Goal: Task Accomplishment & Management: Use online tool/utility

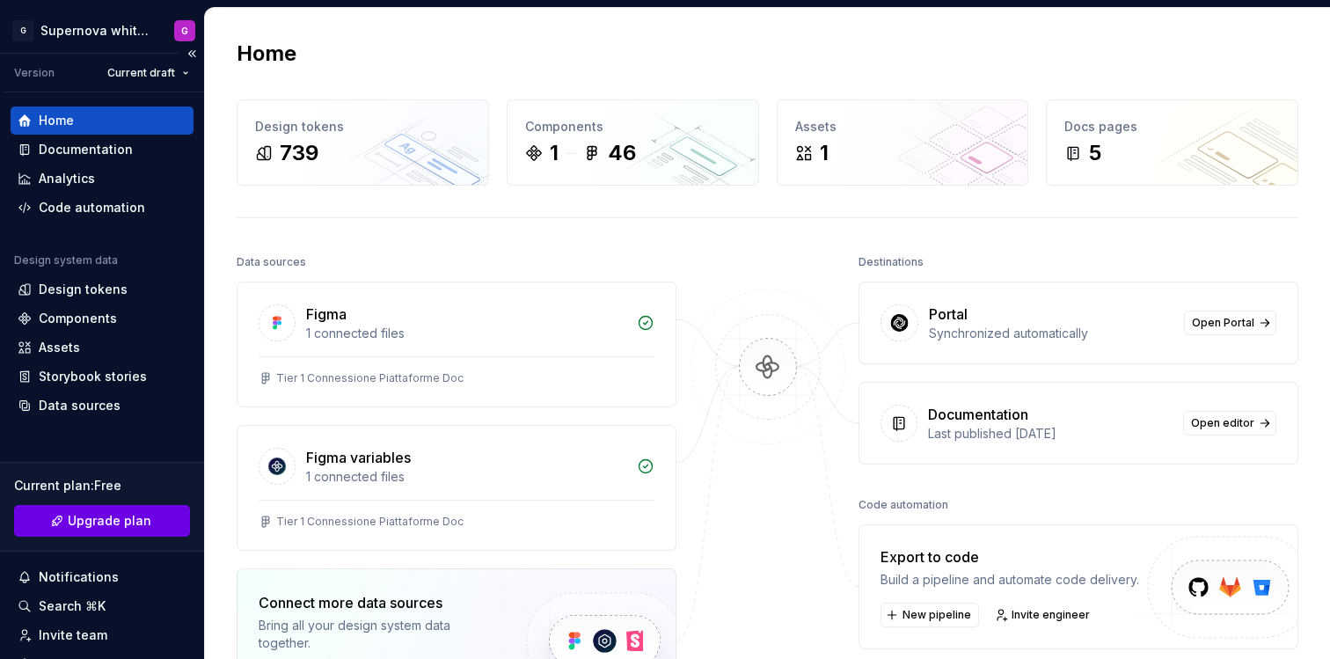
click at [136, 515] on span "Upgrade plan" at bounding box center [110, 521] width 84 height 18
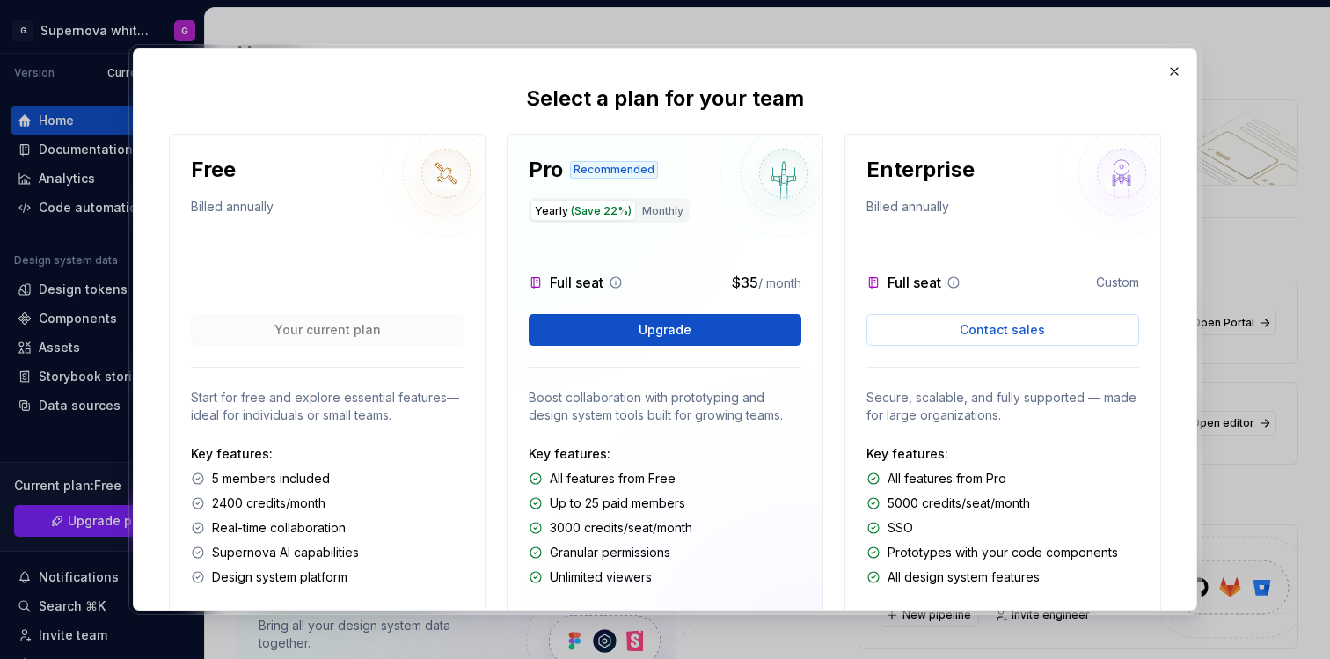
click at [619, 285] on icon at bounding box center [616, 282] width 14 height 14
click at [619, 277] on icon at bounding box center [616, 282] width 11 height 11
click at [1174, 74] on button "button" at bounding box center [1174, 71] width 25 height 25
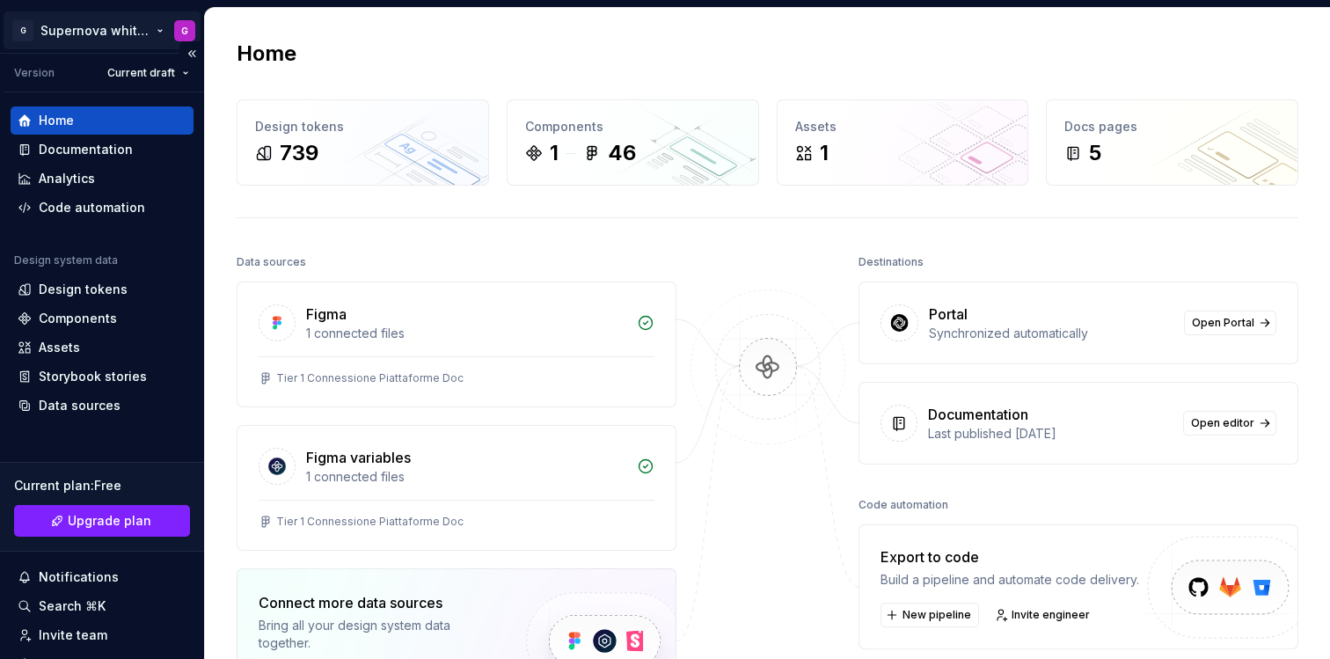
click at [77, 30] on html "G Supernova white label G Version Current draft Home Documentation Analytics Co…" at bounding box center [665, 329] width 1330 height 659
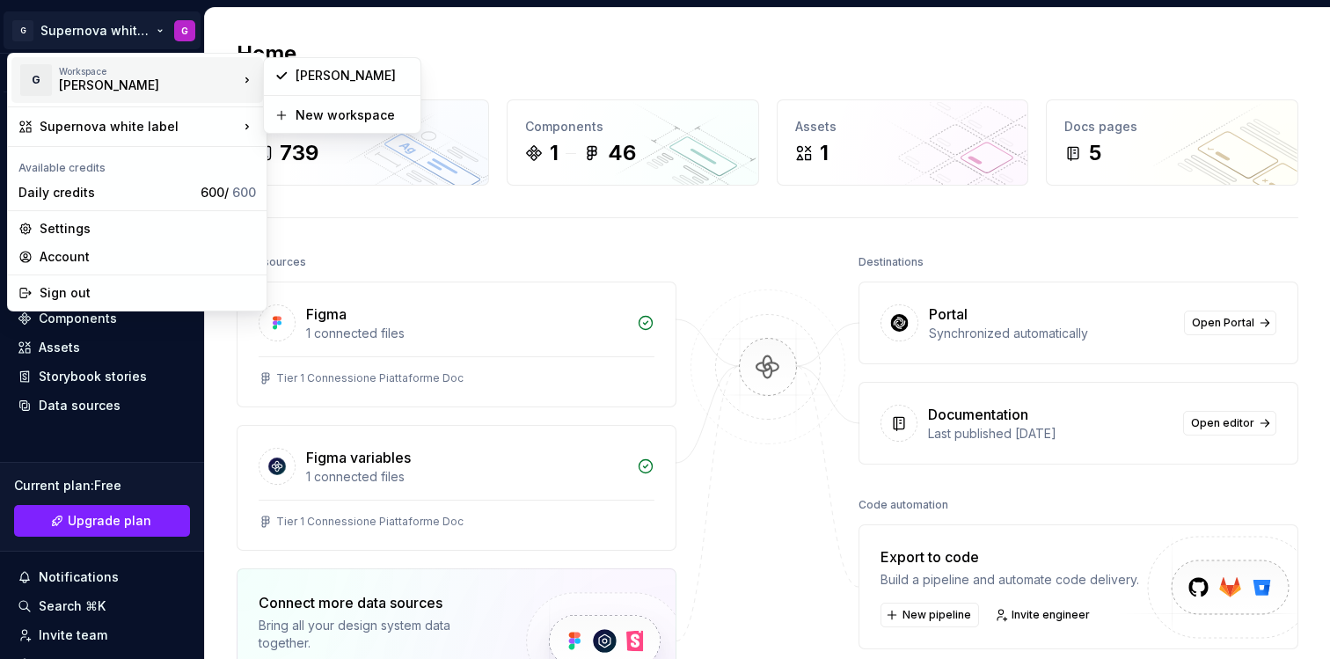
click at [699, 264] on html "G Supernova white label G Version Current draft Home Documentation Analytics Co…" at bounding box center [665, 329] width 1330 height 659
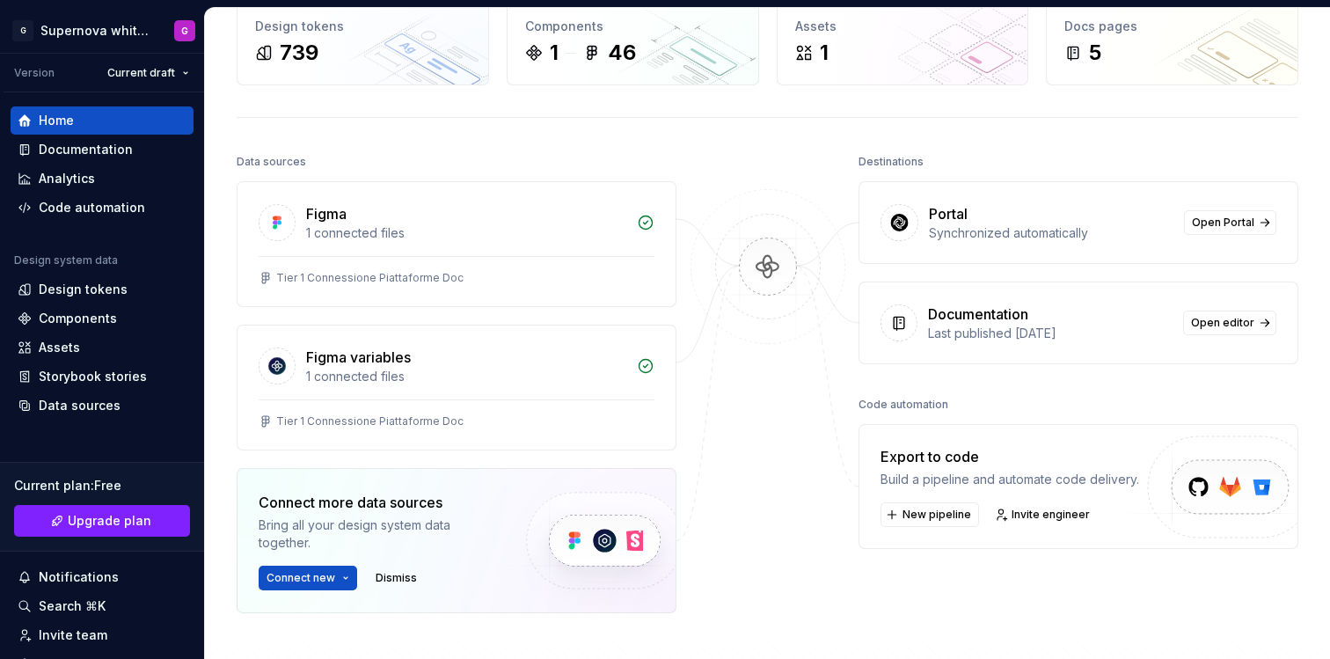
scroll to position [134, 0]
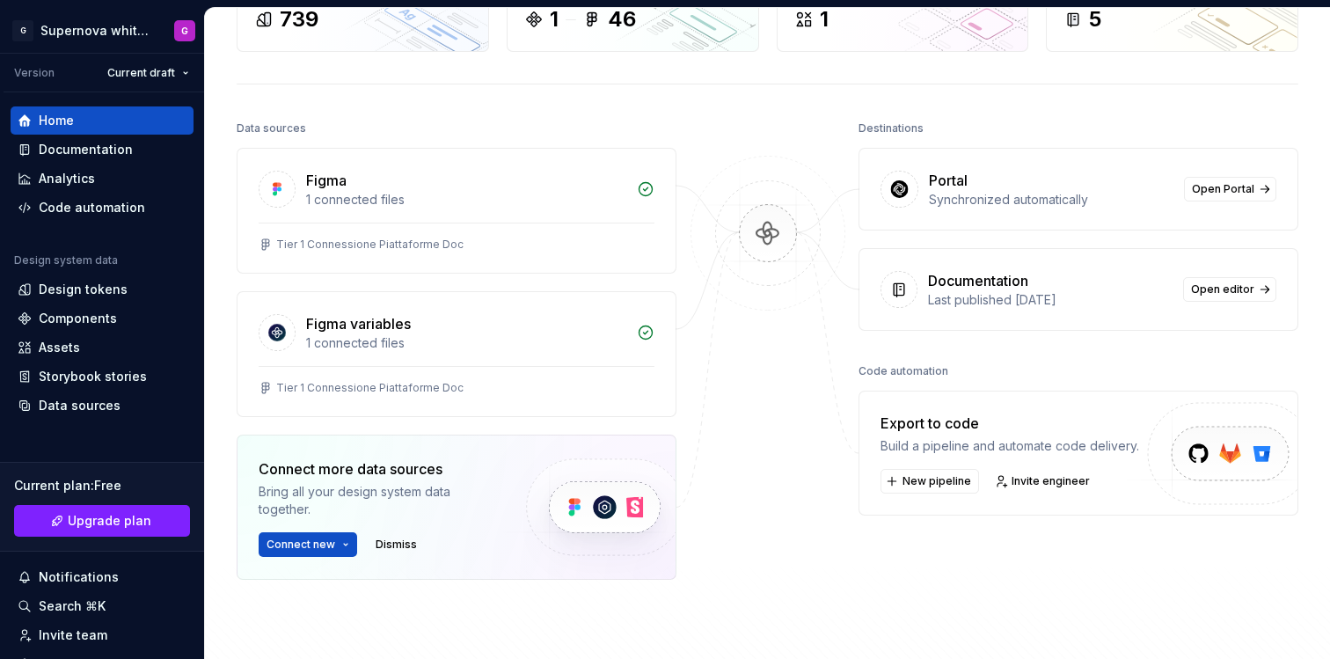
click at [1174, 443] on img at bounding box center [1224, 472] width 216 height 143
click at [936, 473] on button "New pipeline" at bounding box center [930, 481] width 99 height 25
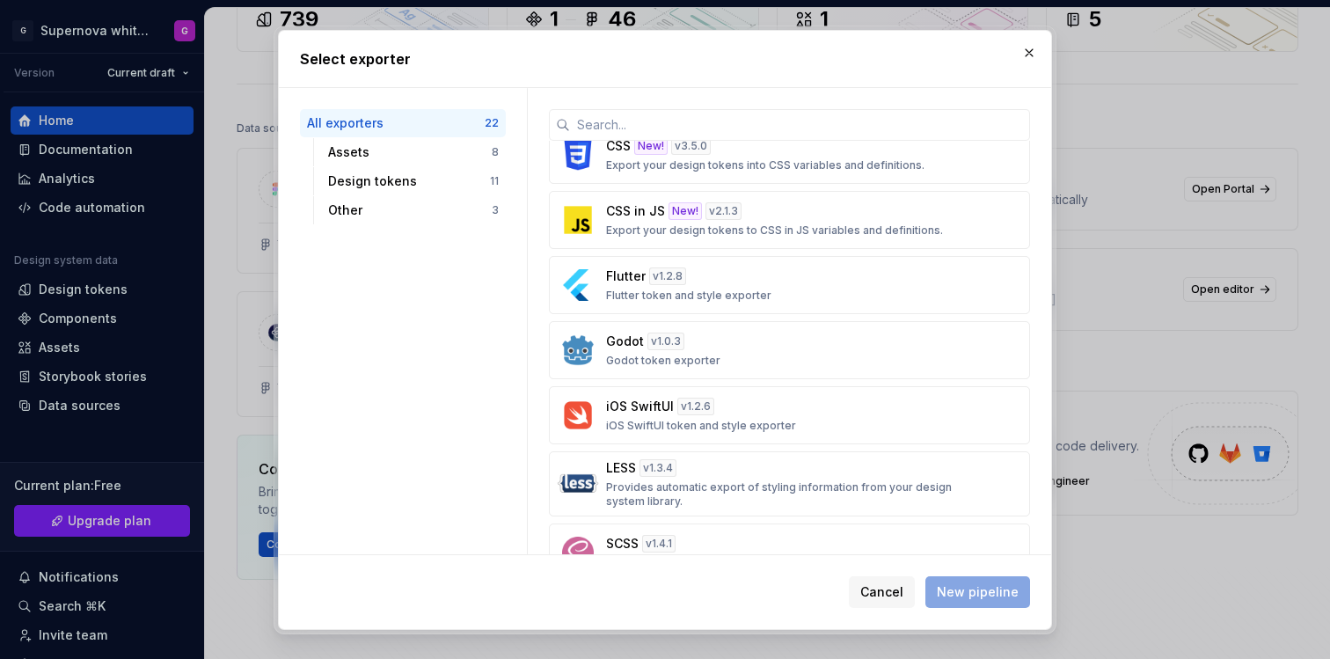
scroll to position [665, 0]
click at [630, 235] on p "Export your design tokens to CSS in JS variables and definitions." at bounding box center [774, 230] width 337 height 14
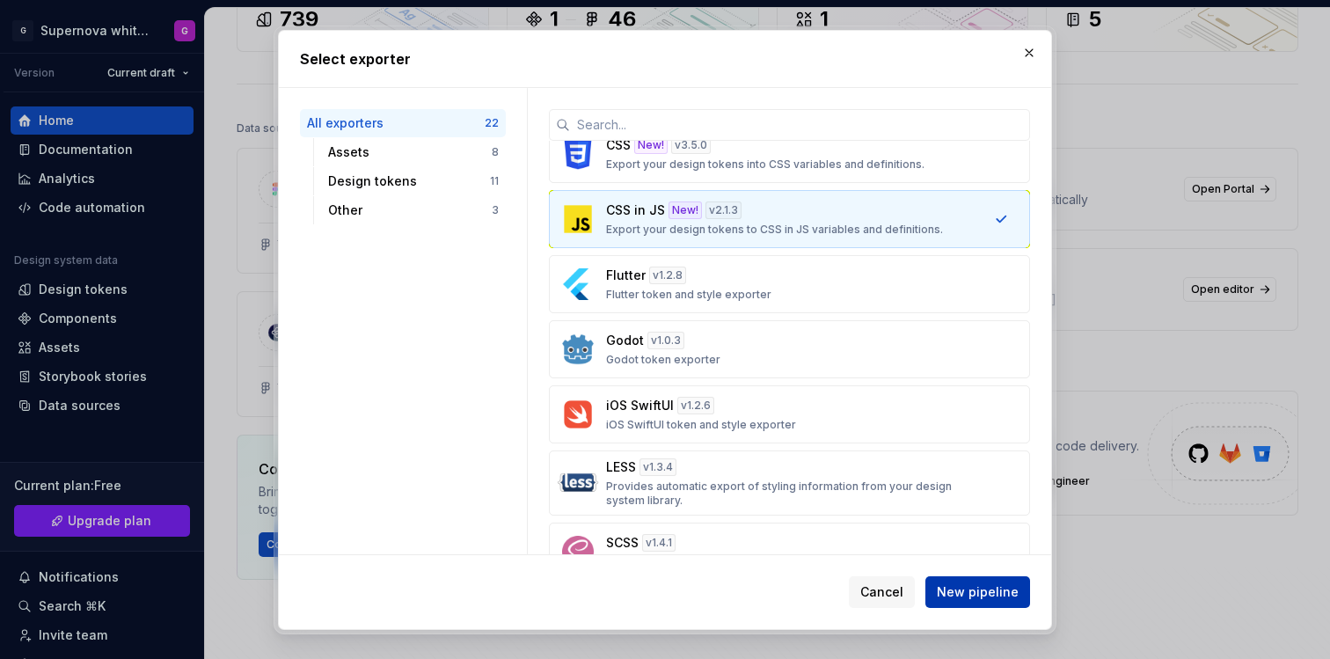
click at [991, 583] on span "New pipeline" at bounding box center [978, 592] width 82 height 18
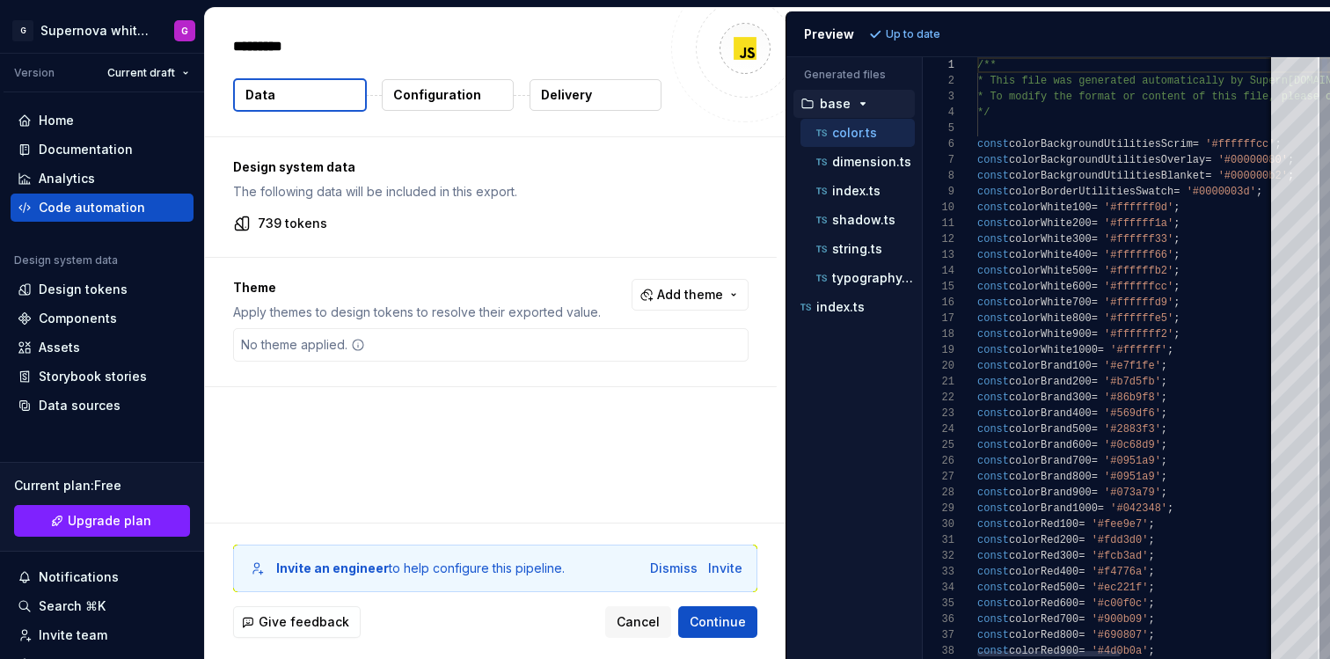
type textarea "*"
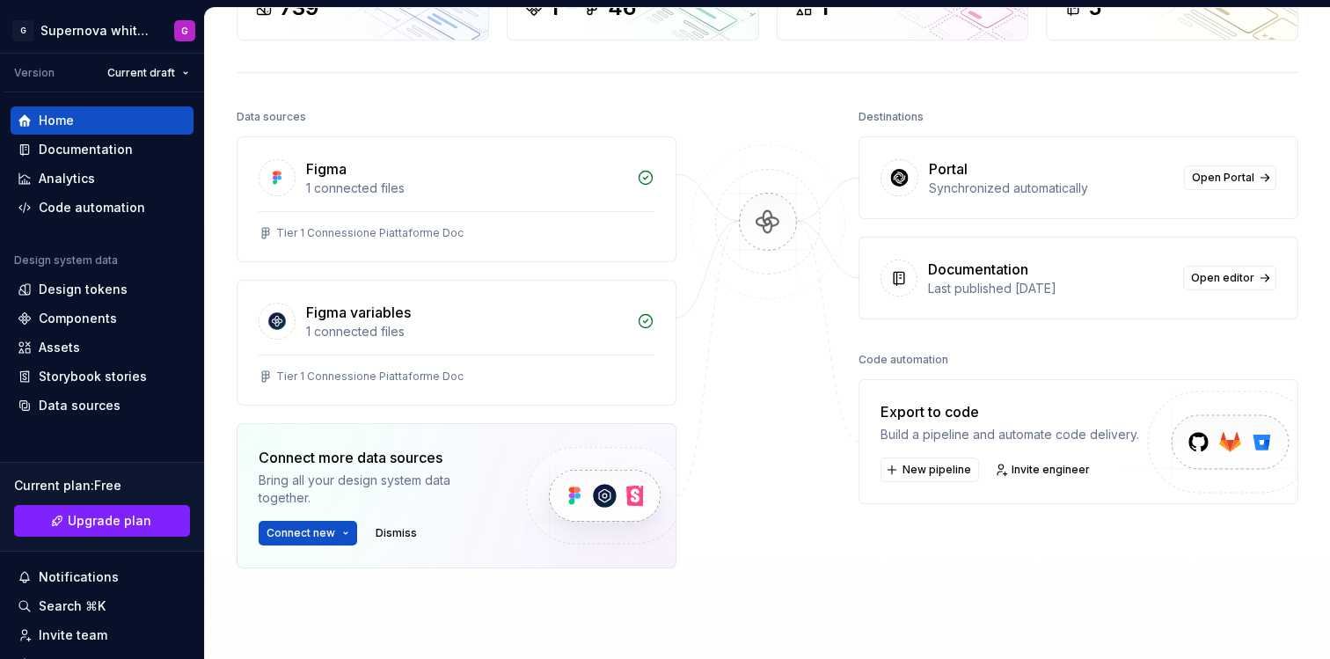
scroll to position [155, 0]
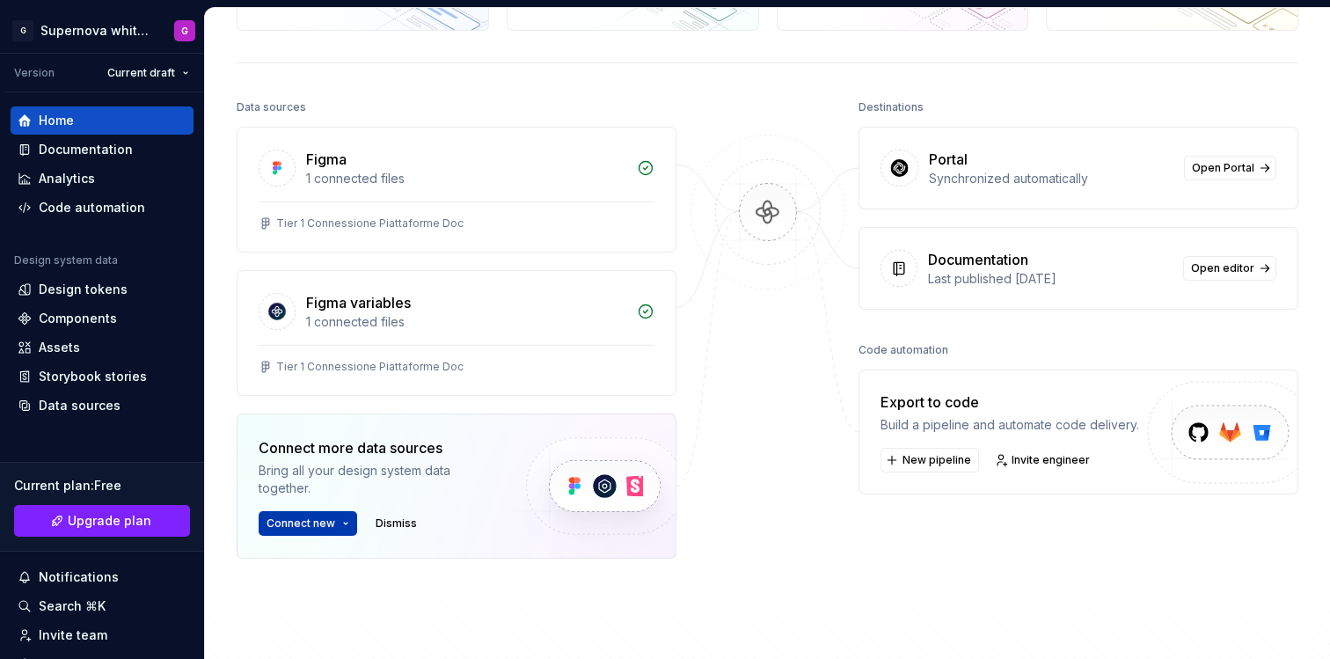
click at [344, 530] on button "Connect new" at bounding box center [308, 523] width 99 height 25
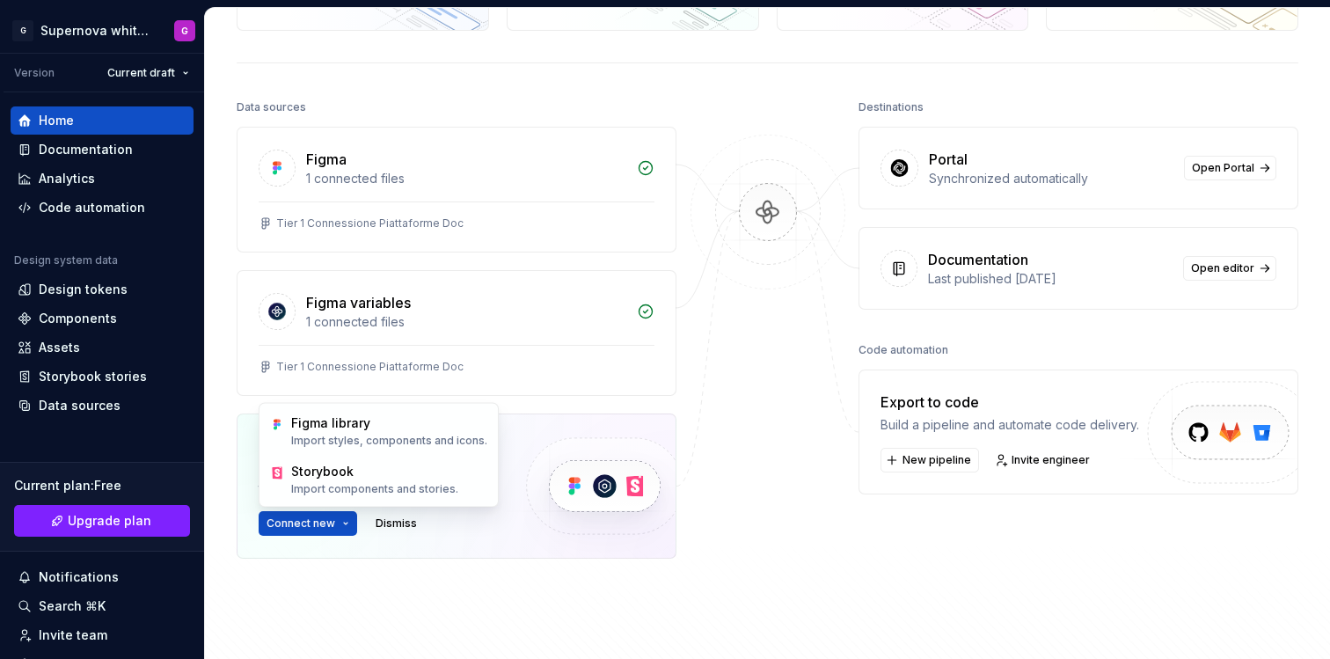
click at [842, 399] on div at bounding box center [768, 371] width 176 height 552
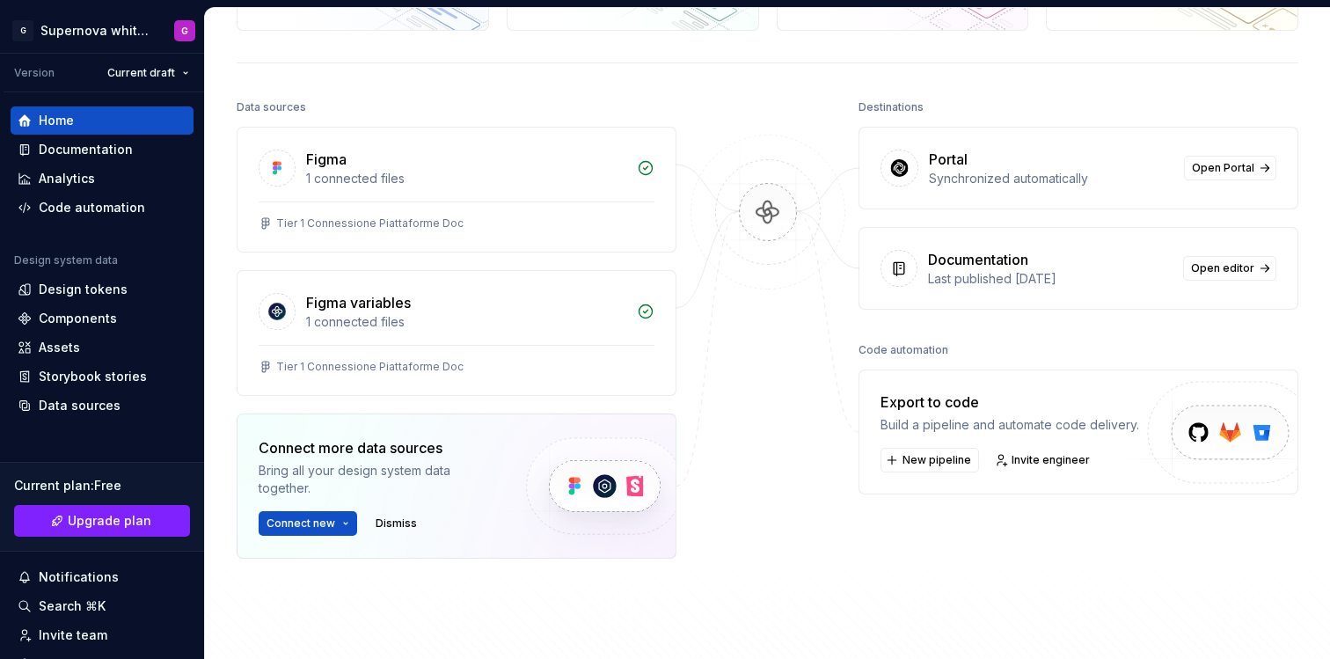
scroll to position [83, 0]
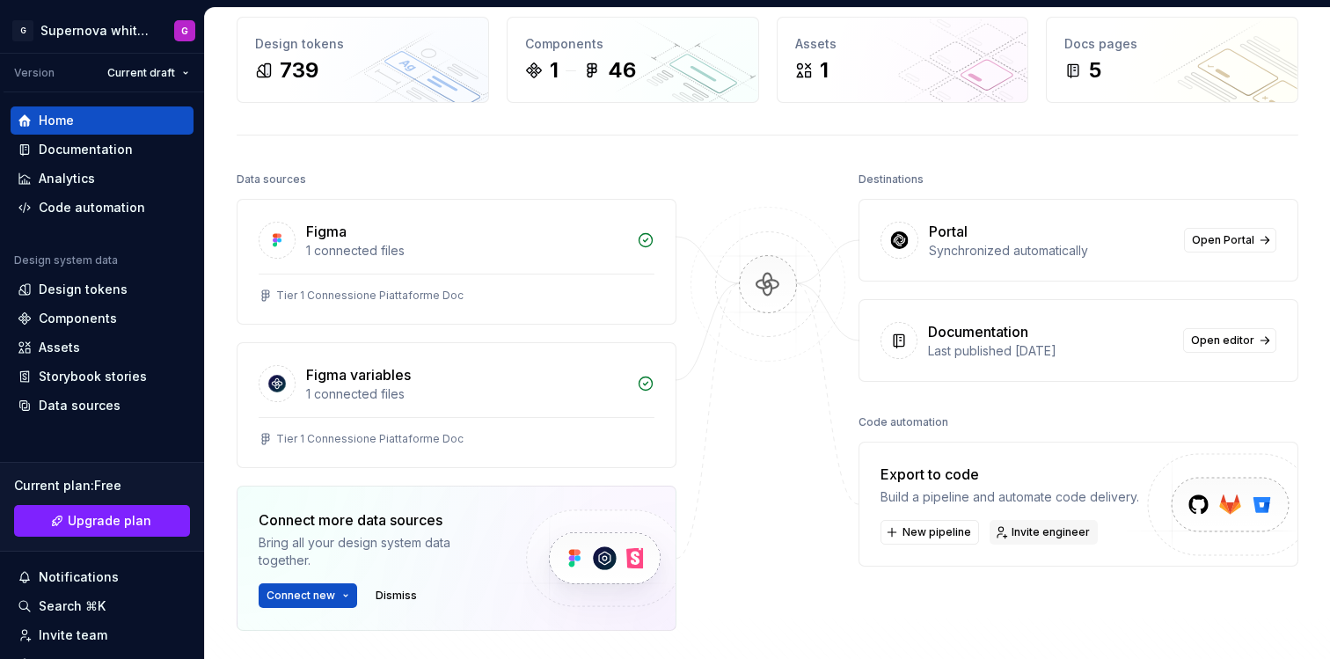
click at [1035, 537] on span "Invite engineer" at bounding box center [1051, 532] width 78 height 14
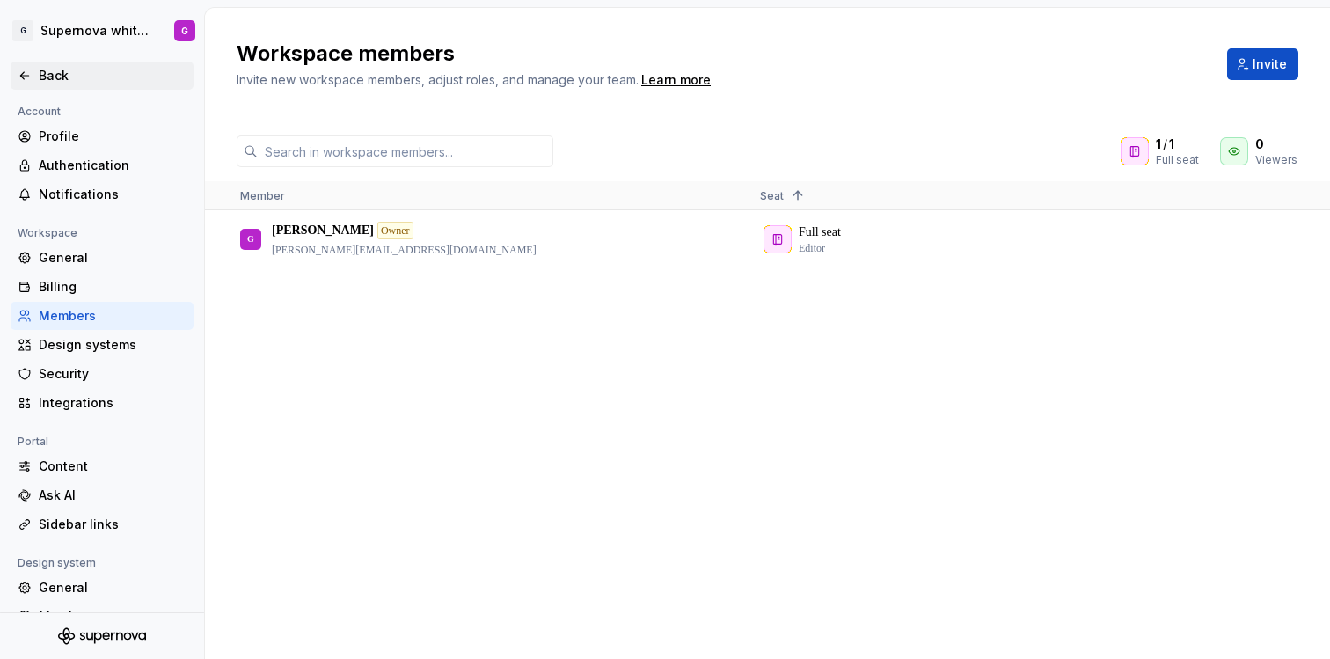
click at [23, 71] on icon at bounding box center [25, 76] width 14 height 14
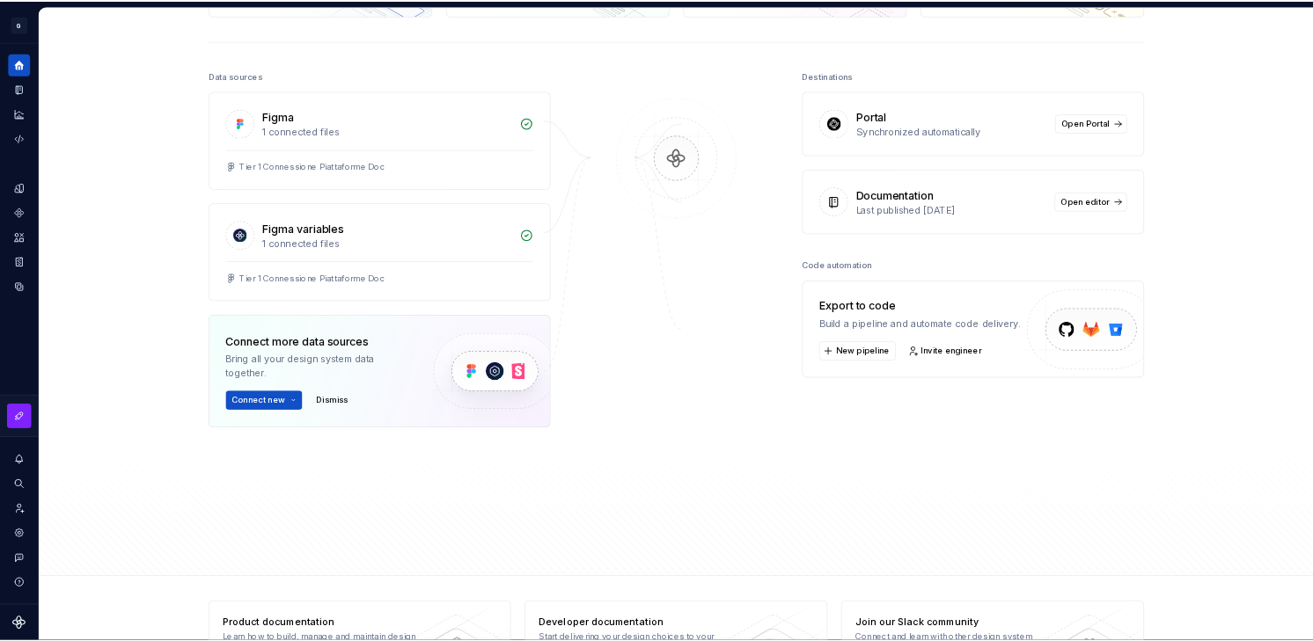
scroll to position [165, 0]
